Goal: Information Seeking & Learning: Learn about a topic

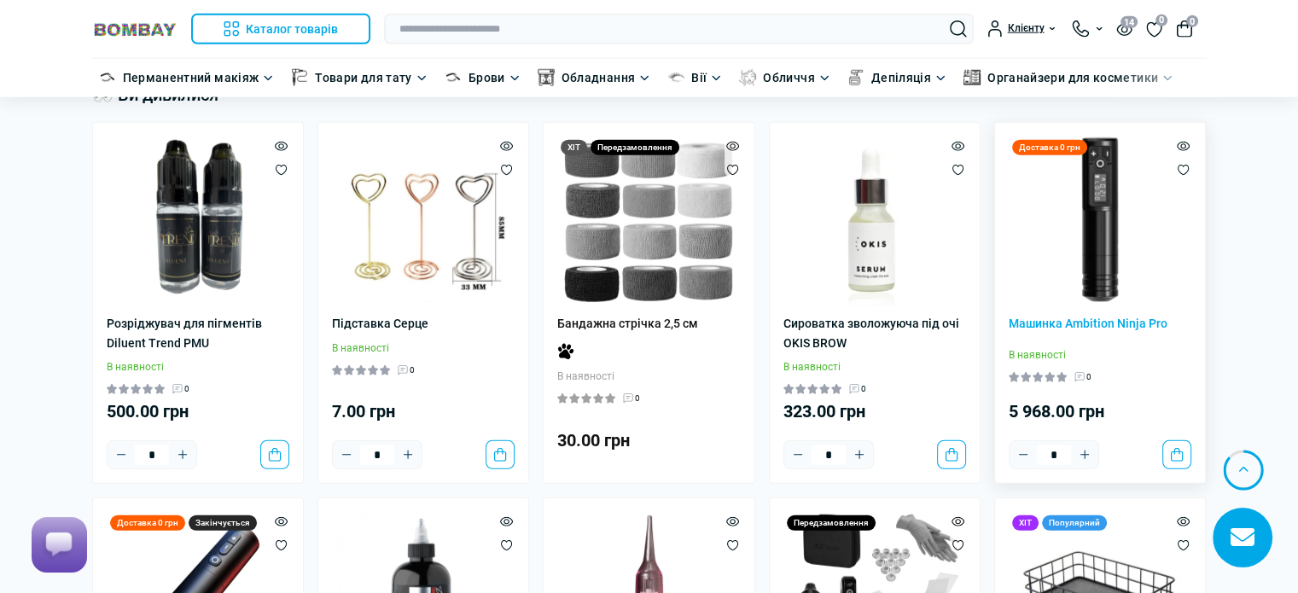
scroll to position [4607, 0]
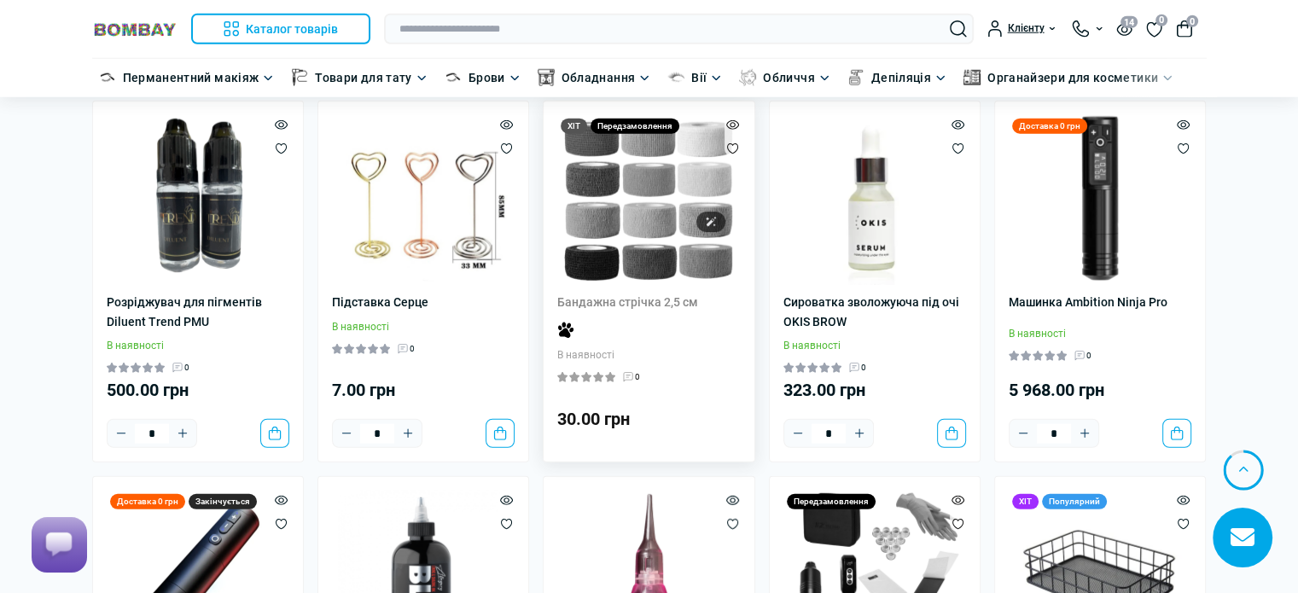
click at [666, 207] on img at bounding box center [648, 200] width 171 height 171
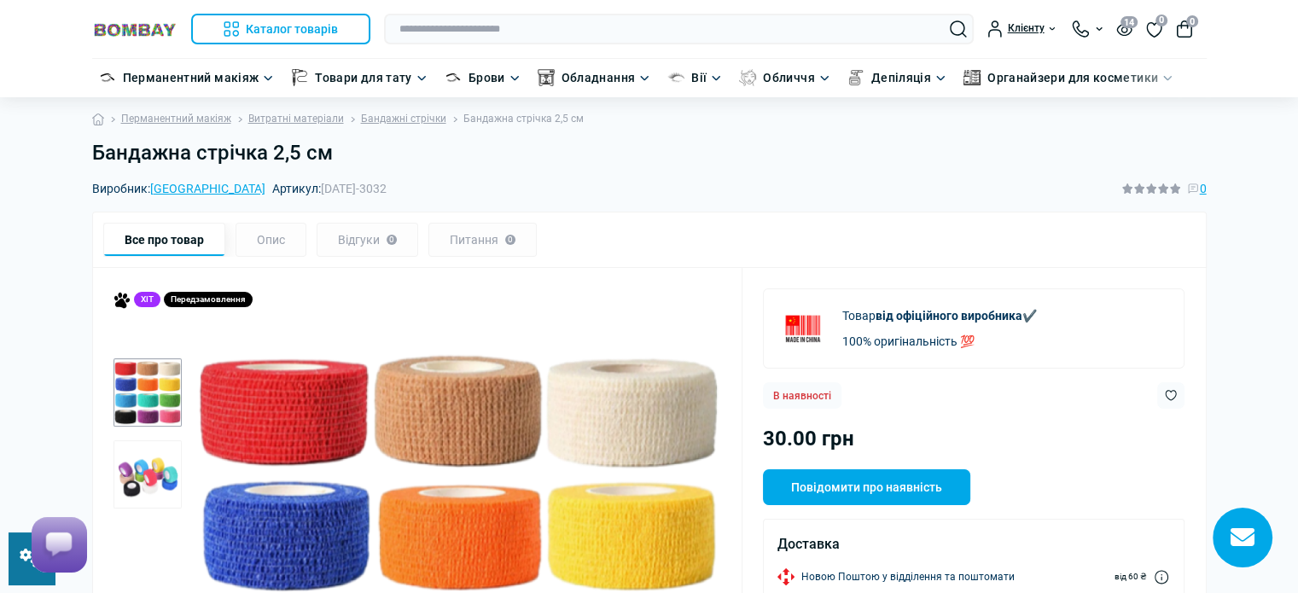
click at [825, 178] on div "Бандажна стрічка 2,5 см" at bounding box center [649, 160] width 1135 height 38
click at [420, 119] on link "Бандажні стрічки" at bounding box center [403, 119] width 85 height 16
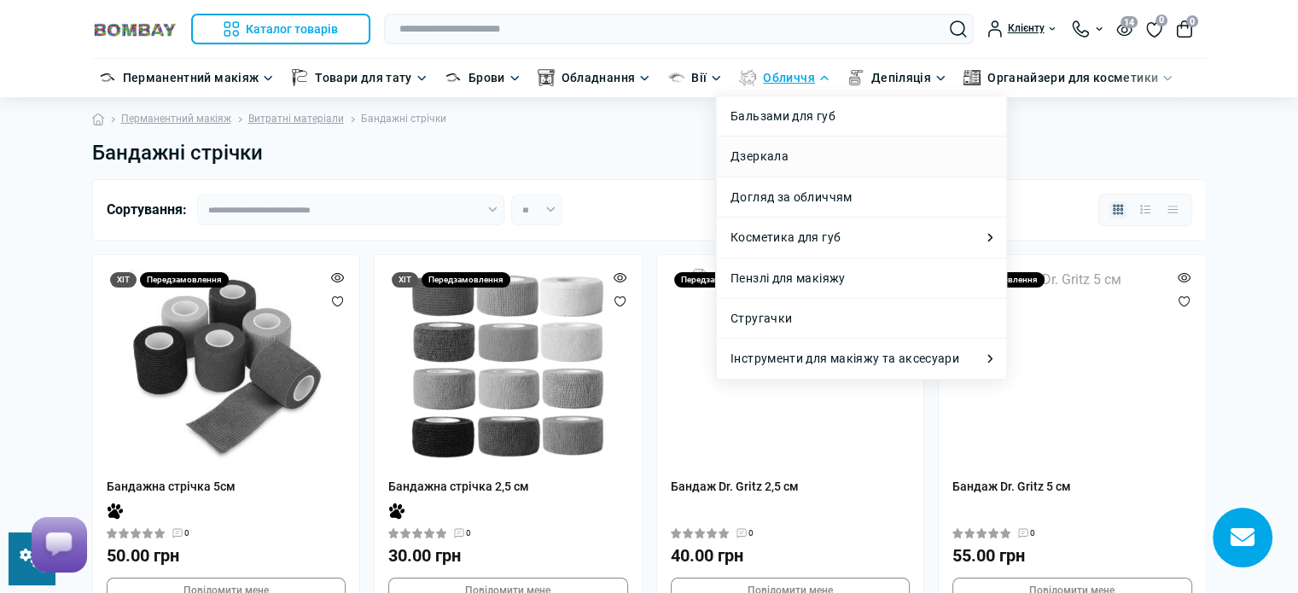
click at [819, 168] on li "Дзеркала" at bounding box center [861, 156] width 289 height 40
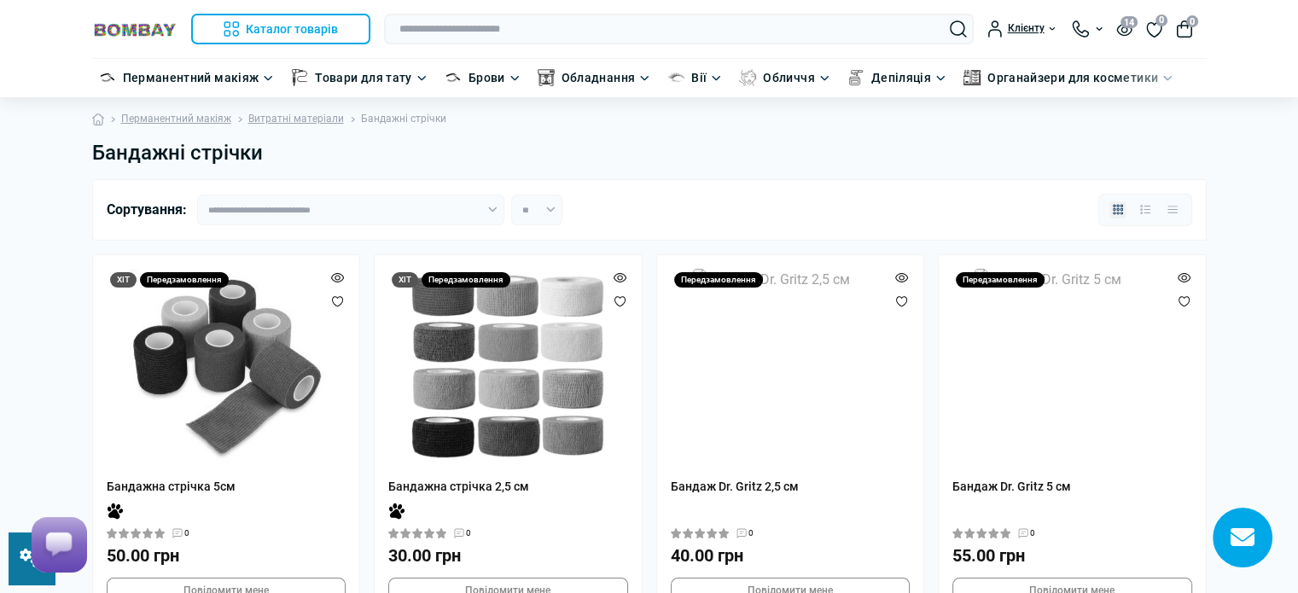
click at [590, 127] on ul "Перманентний макіяж Витратні матеріали Бандажні стрічки" at bounding box center [649, 119] width 1114 height 44
click at [262, 118] on link "Витратні матеріали" at bounding box center [296, 119] width 96 height 16
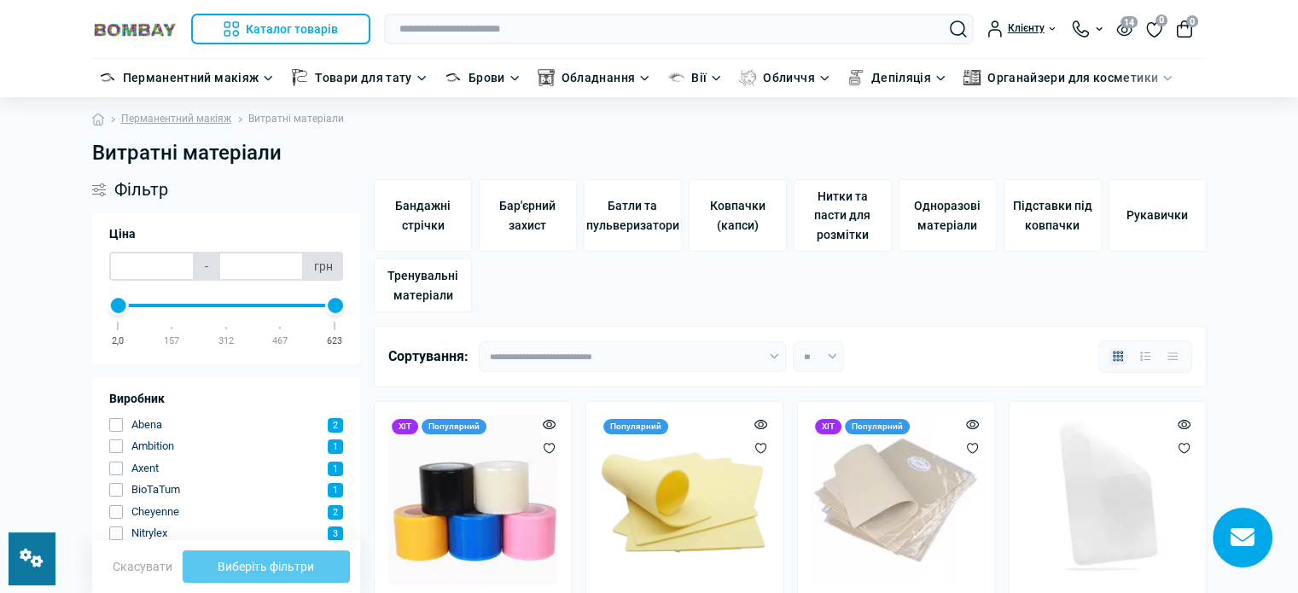
type input "***"
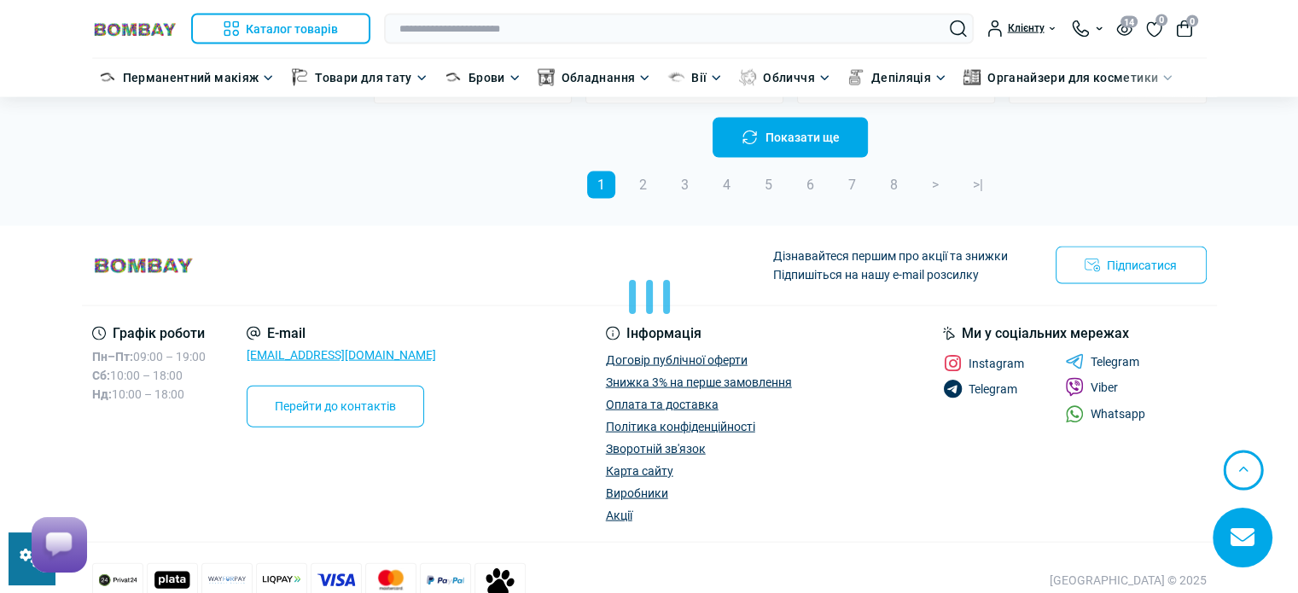
scroll to position [3501, 0]
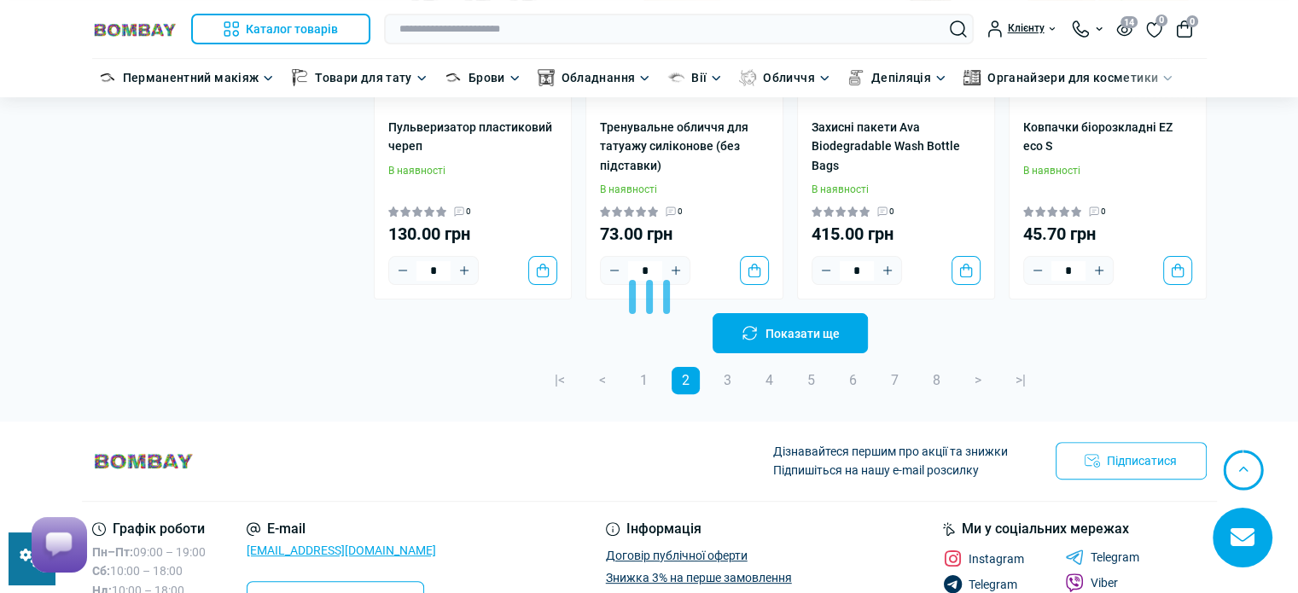
scroll to position [7069, 0]
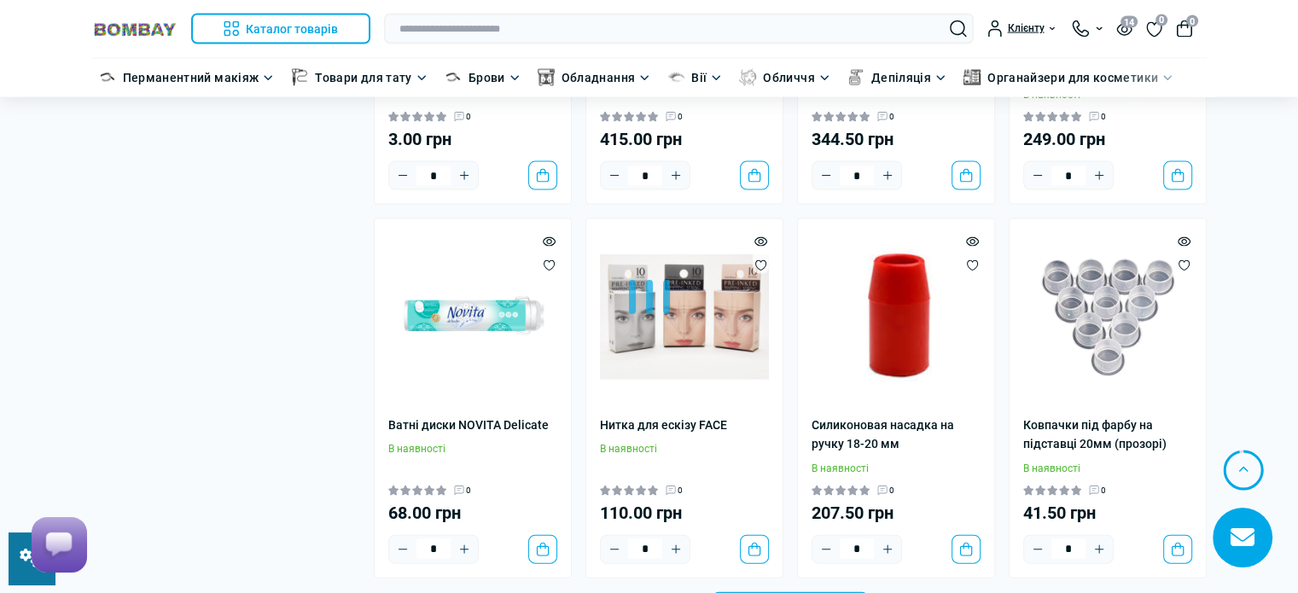
scroll to position [10486, 0]
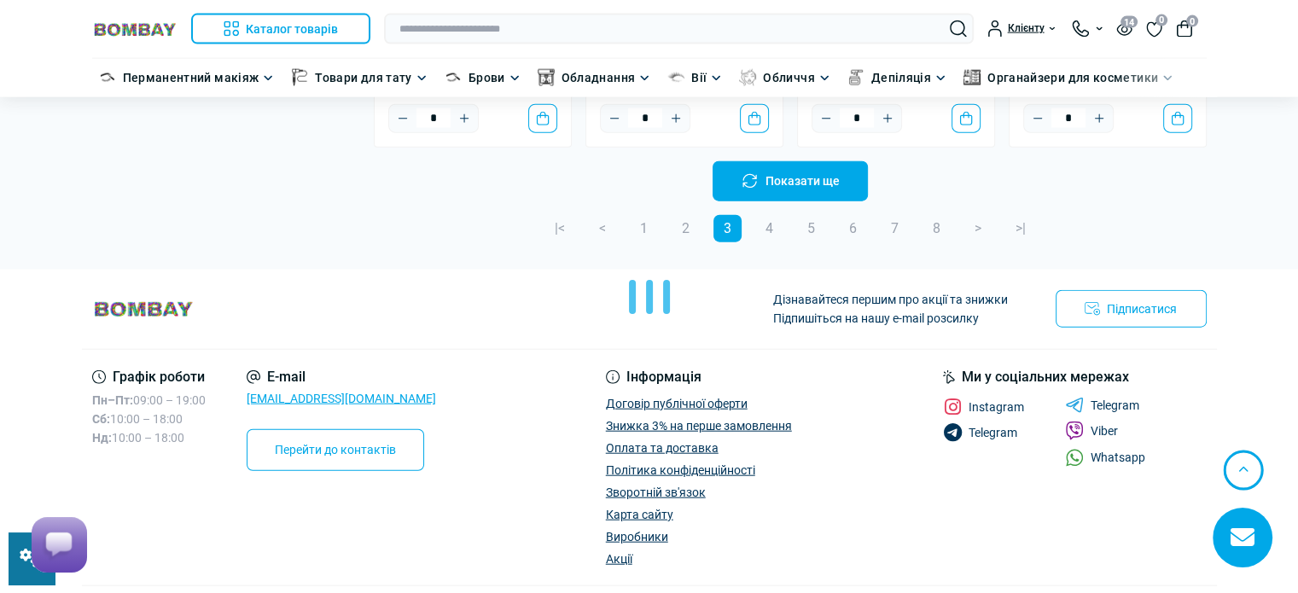
click at [846, 228] on div at bounding box center [649, 296] width 1298 height 593
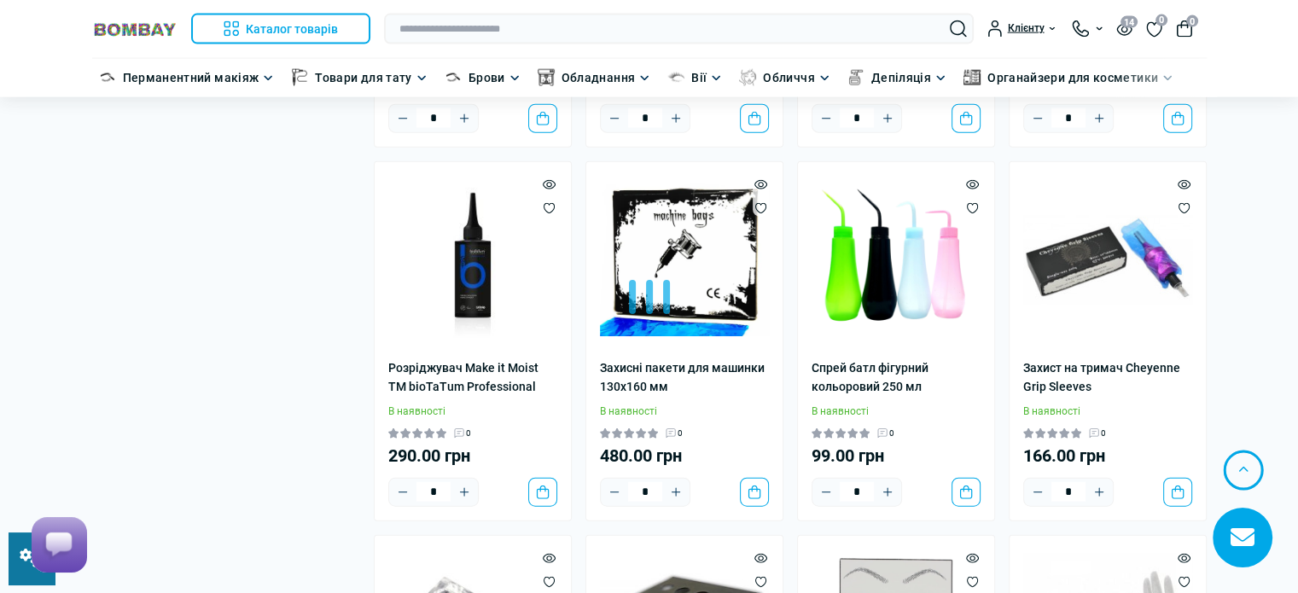
click at [869, 184] on div at bounding box center [649, 296] width 1298 height 593
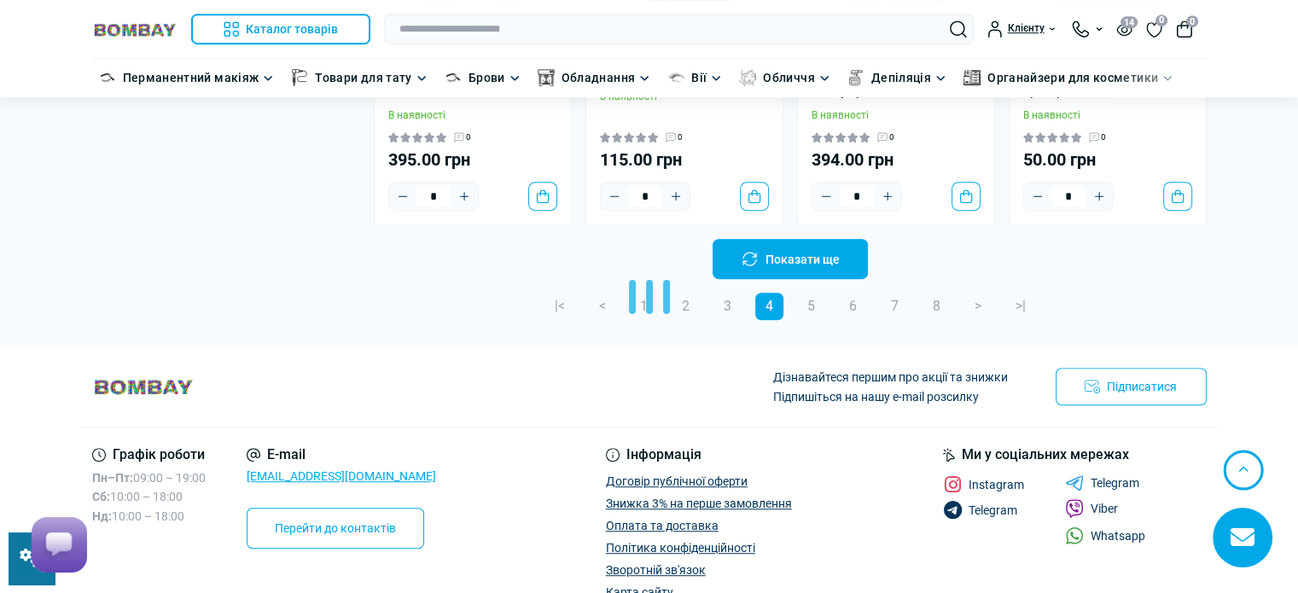
scroll to position [13871, 0]
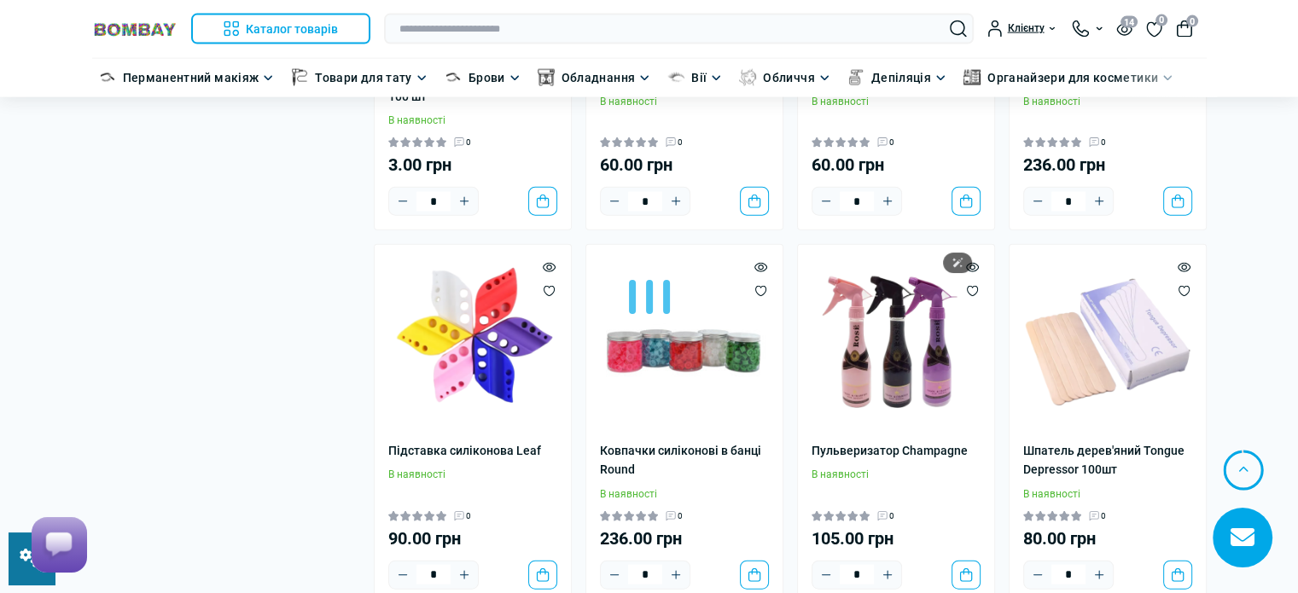
scroll to position [16942, 0]
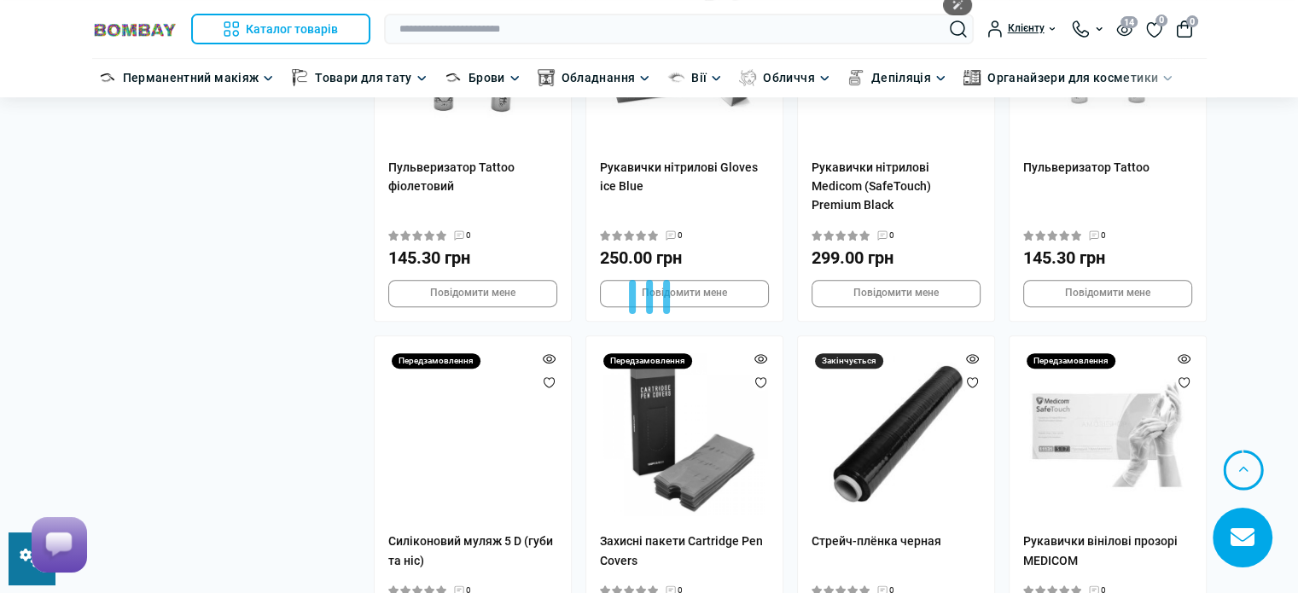
scroll to position [20526, 0]
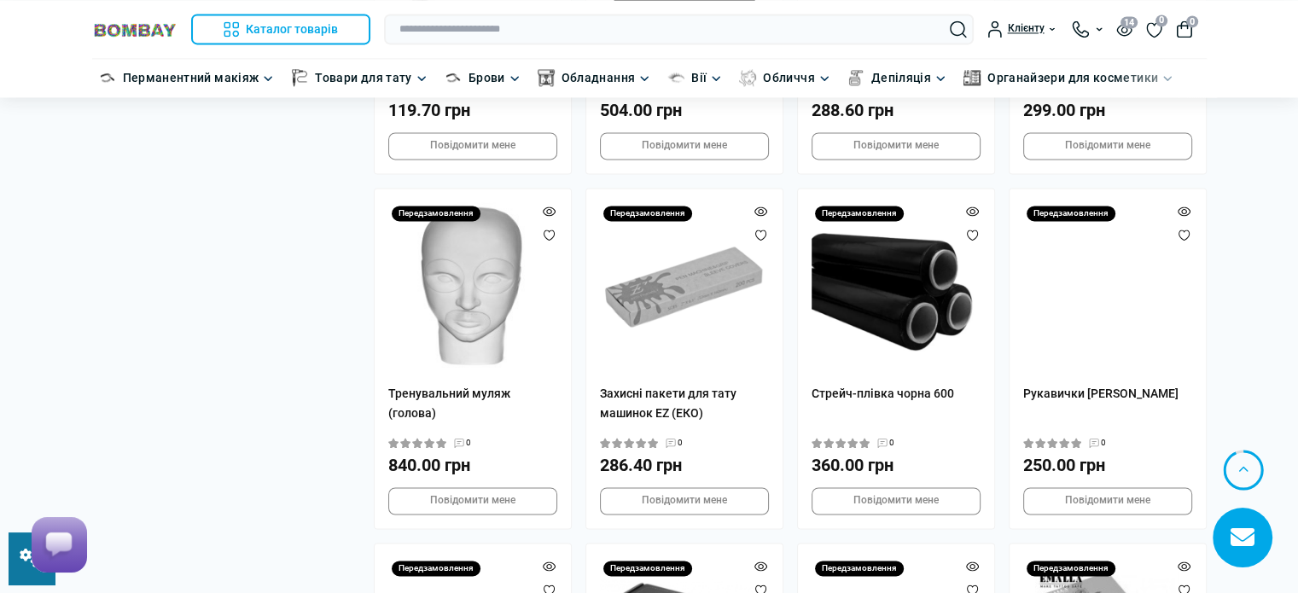
scroll to position [22318, 0]
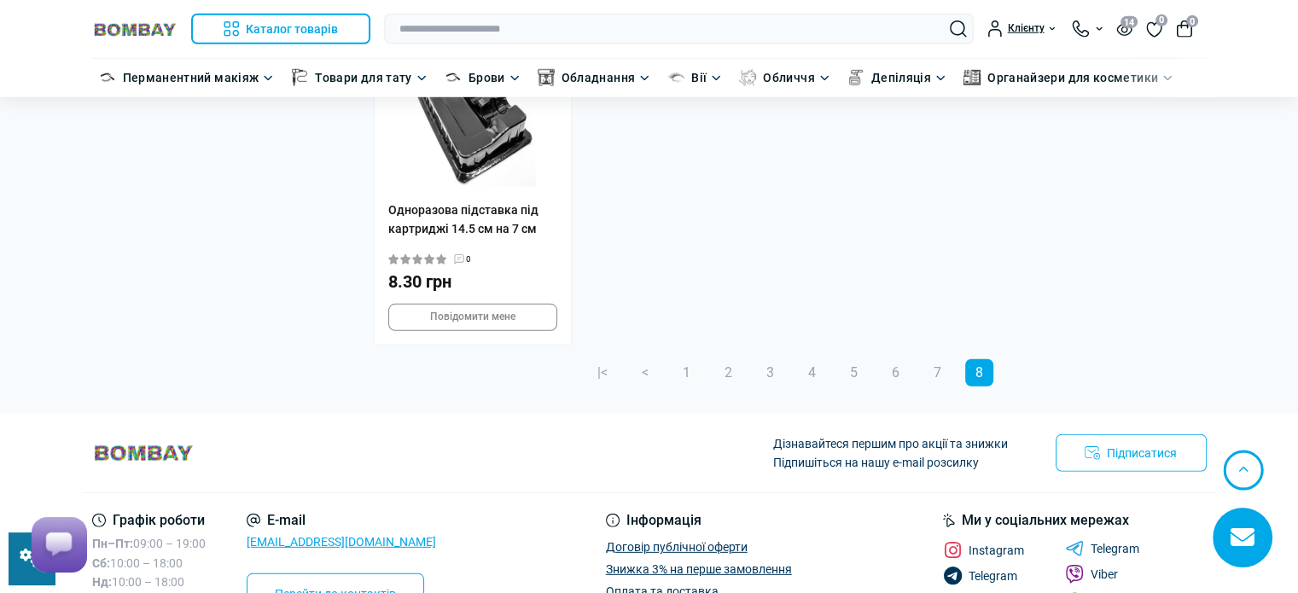
scroll to position [24386, 0]
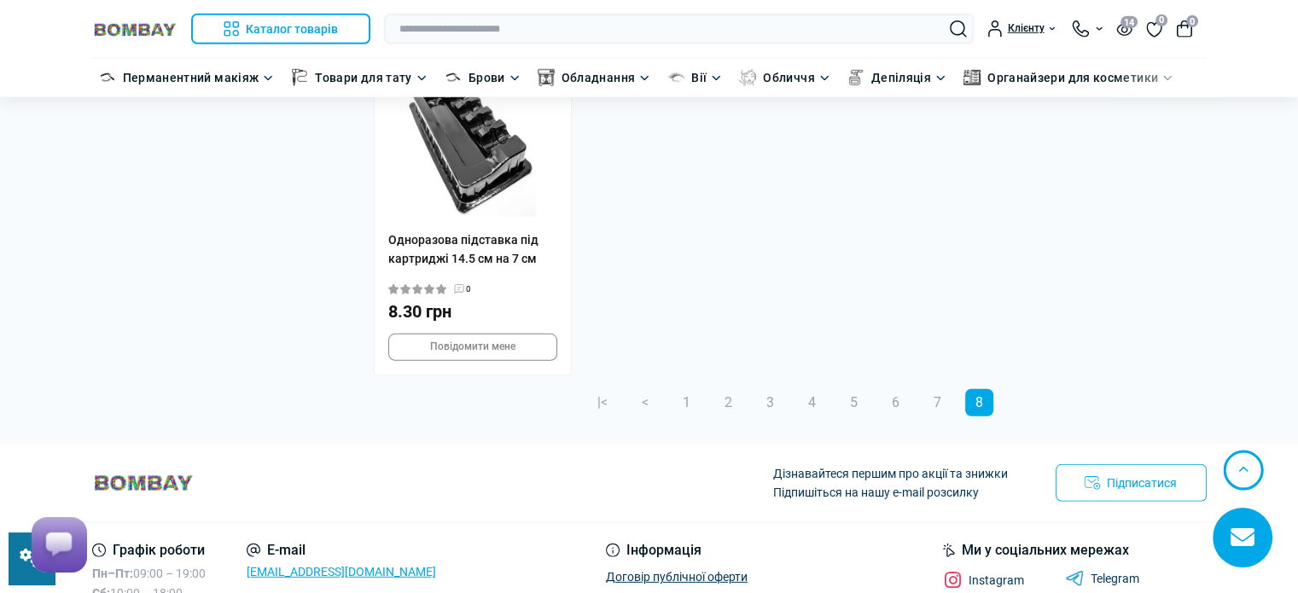
click at [160, 24] on img at bounding box center [134, 29] width 85 height 16
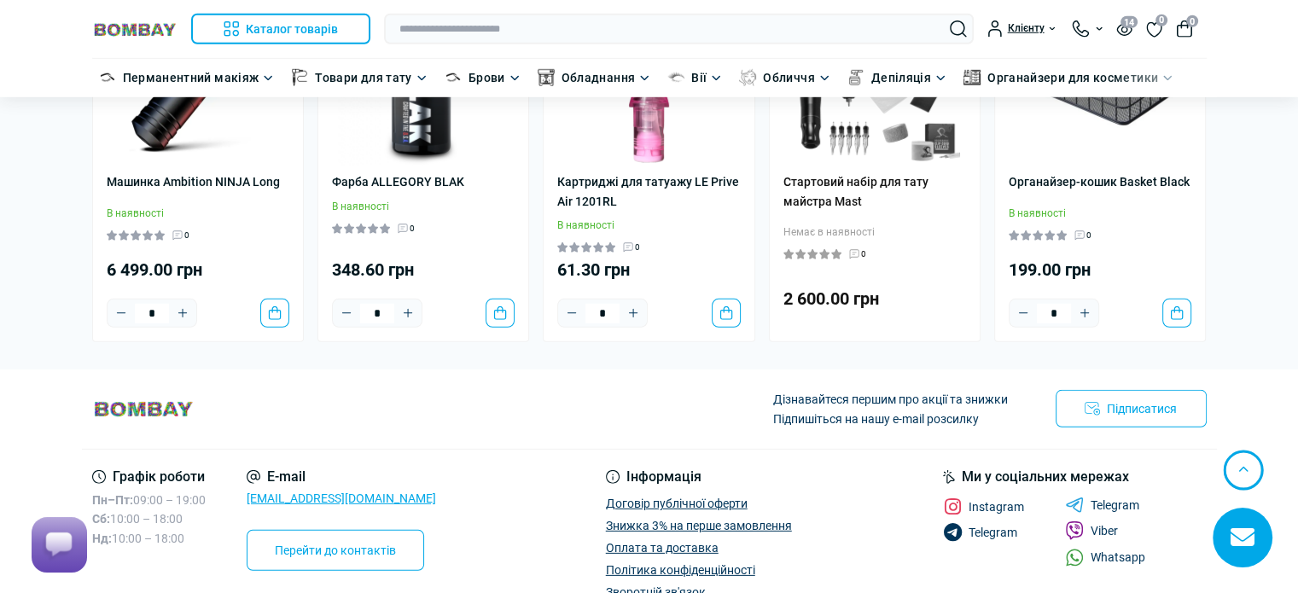
scroll to position [5225, 0]
